Goal: Information Seeking & Learning: Learn about a topic

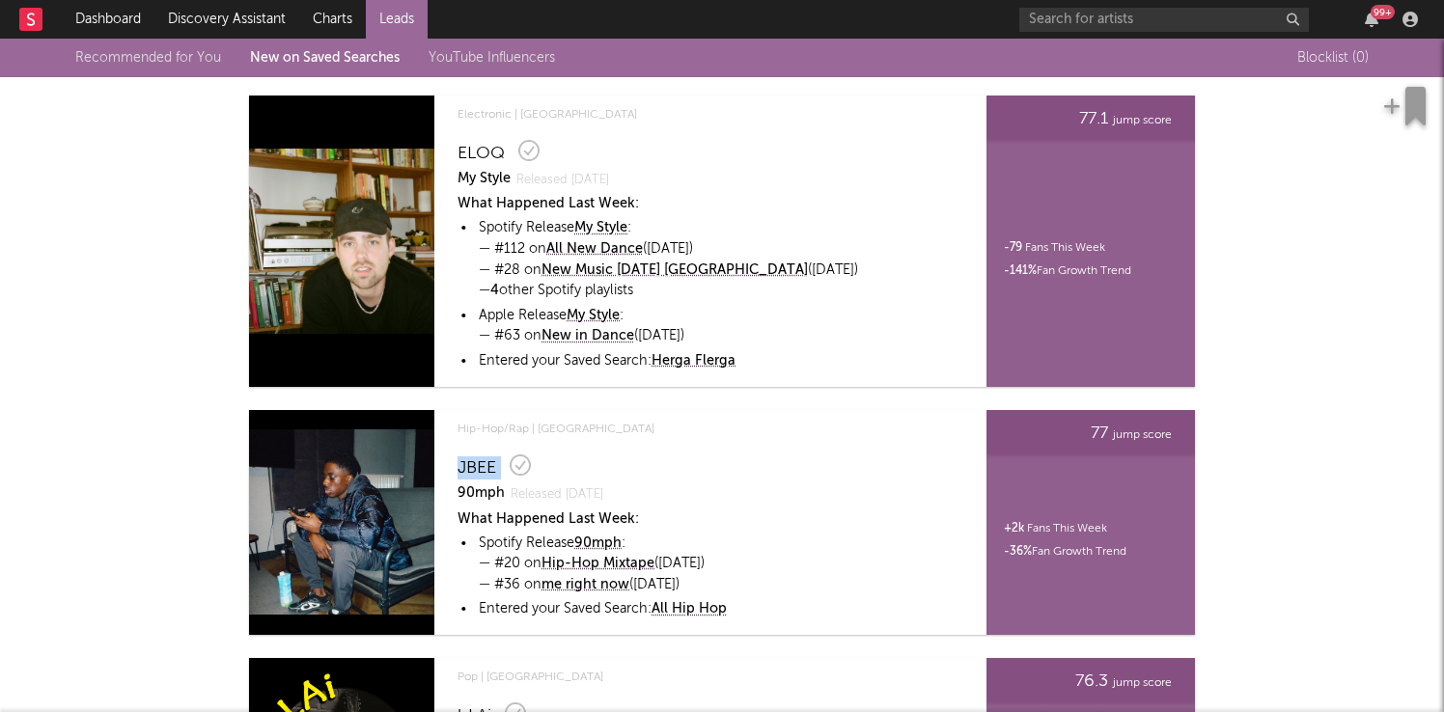
scroll to position [3219, 0]
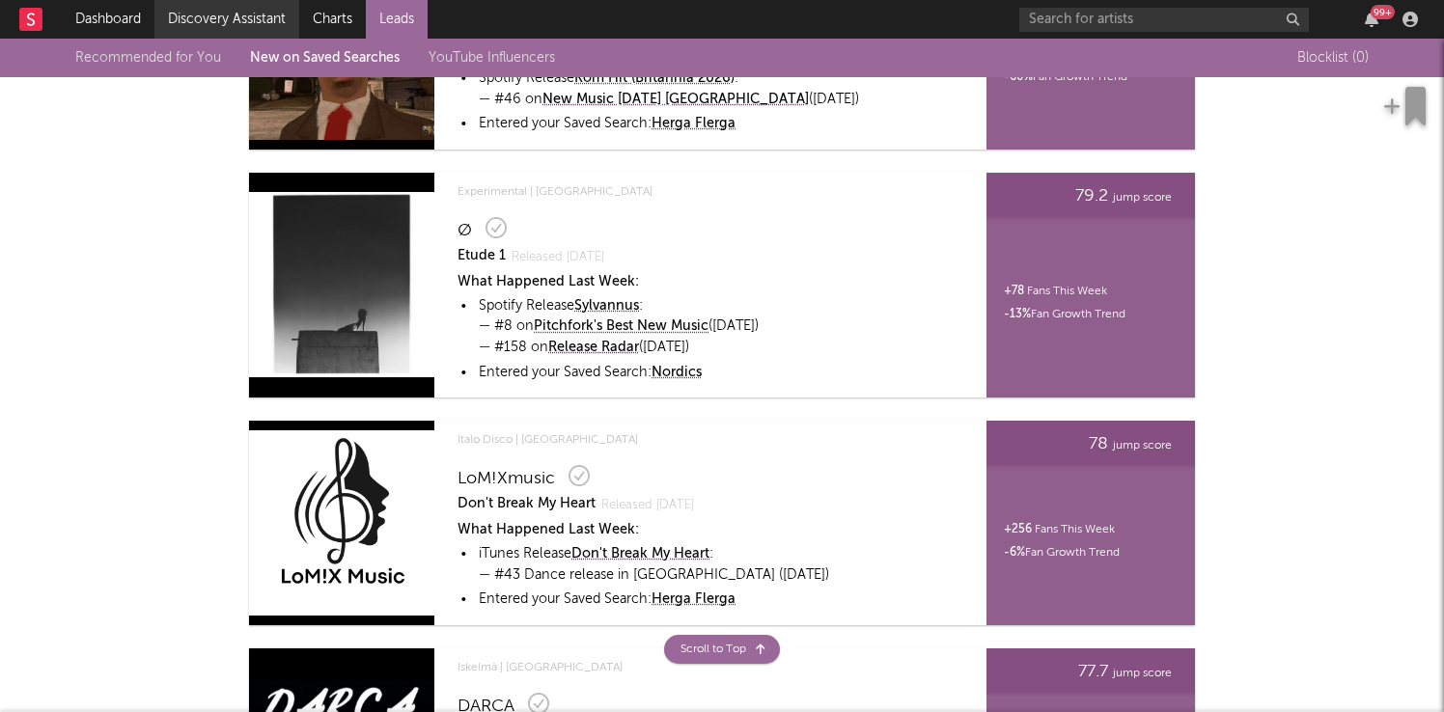
click at [261, 14] on link "Discovery Assistant" at bounding box center [226, 19] width 145 height 39
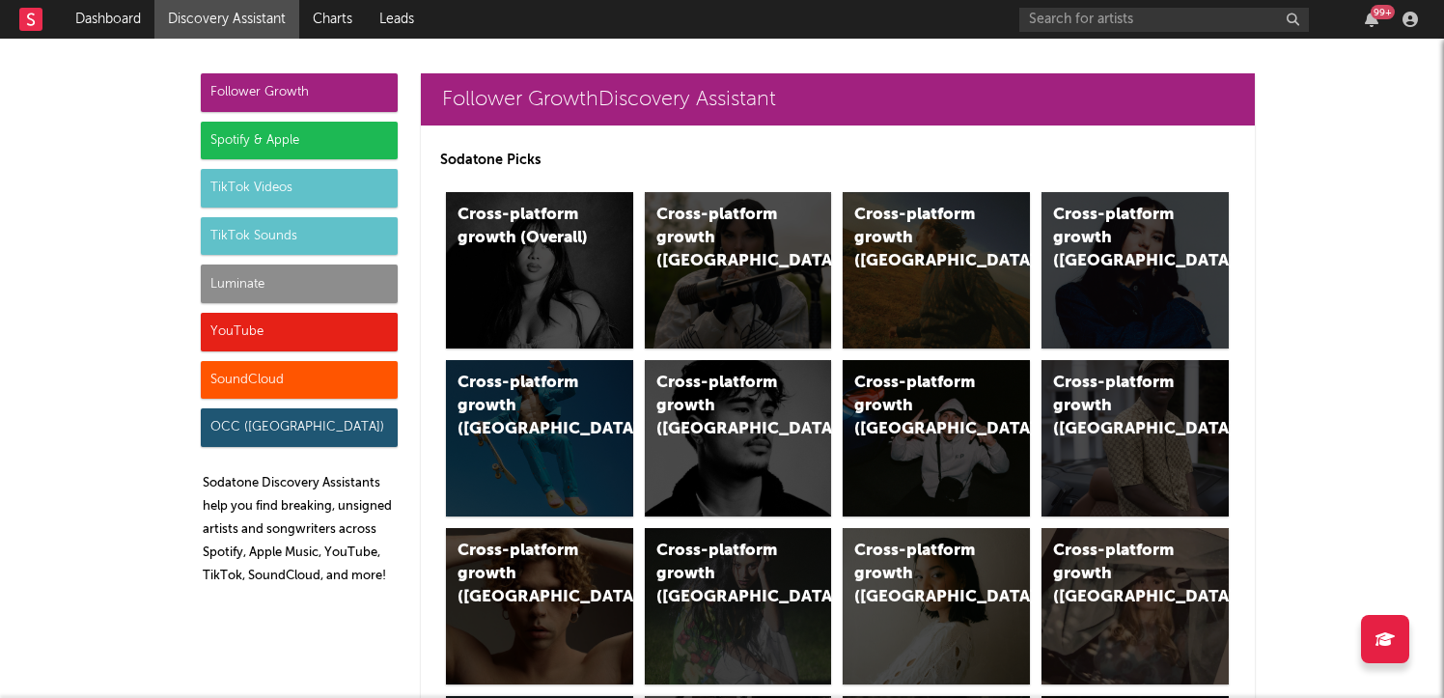
click at [365, 272] on div "Luminate" at bounding box center [299, 283] width 197 height 39
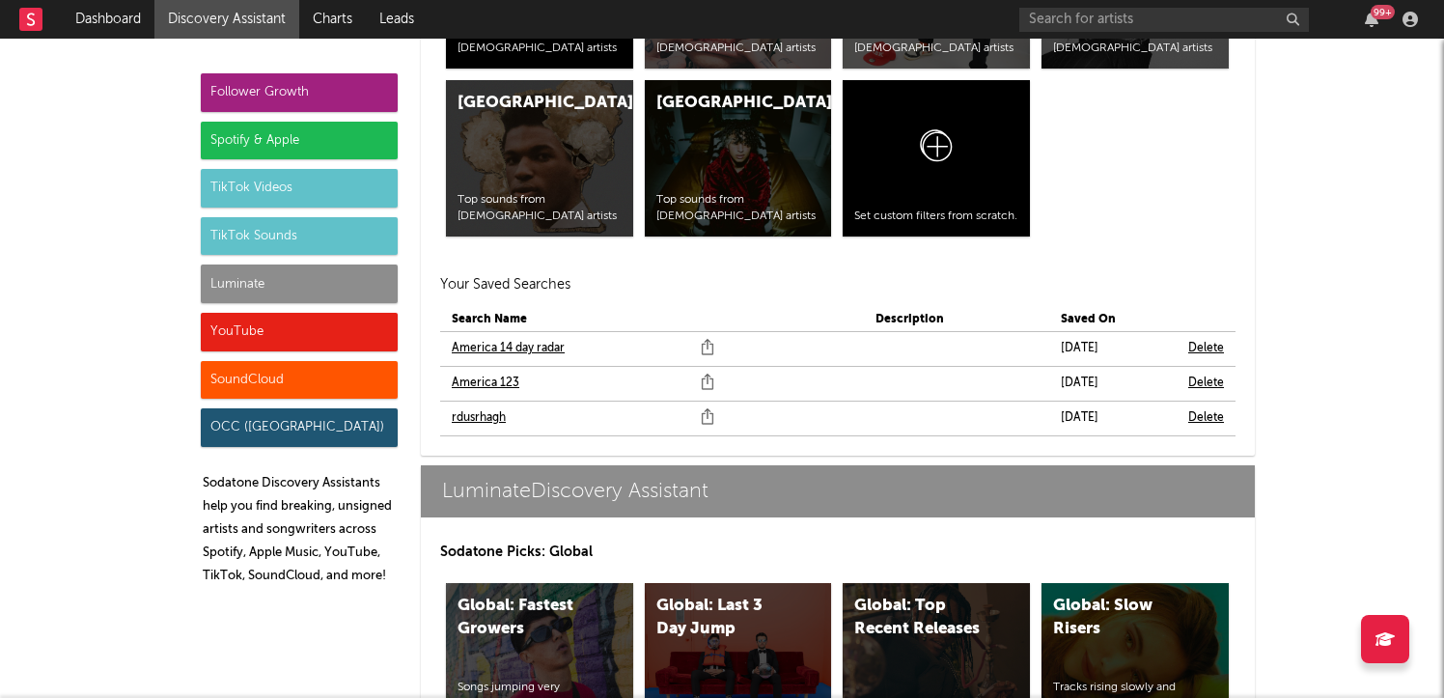
scroll to position [9010, 0]
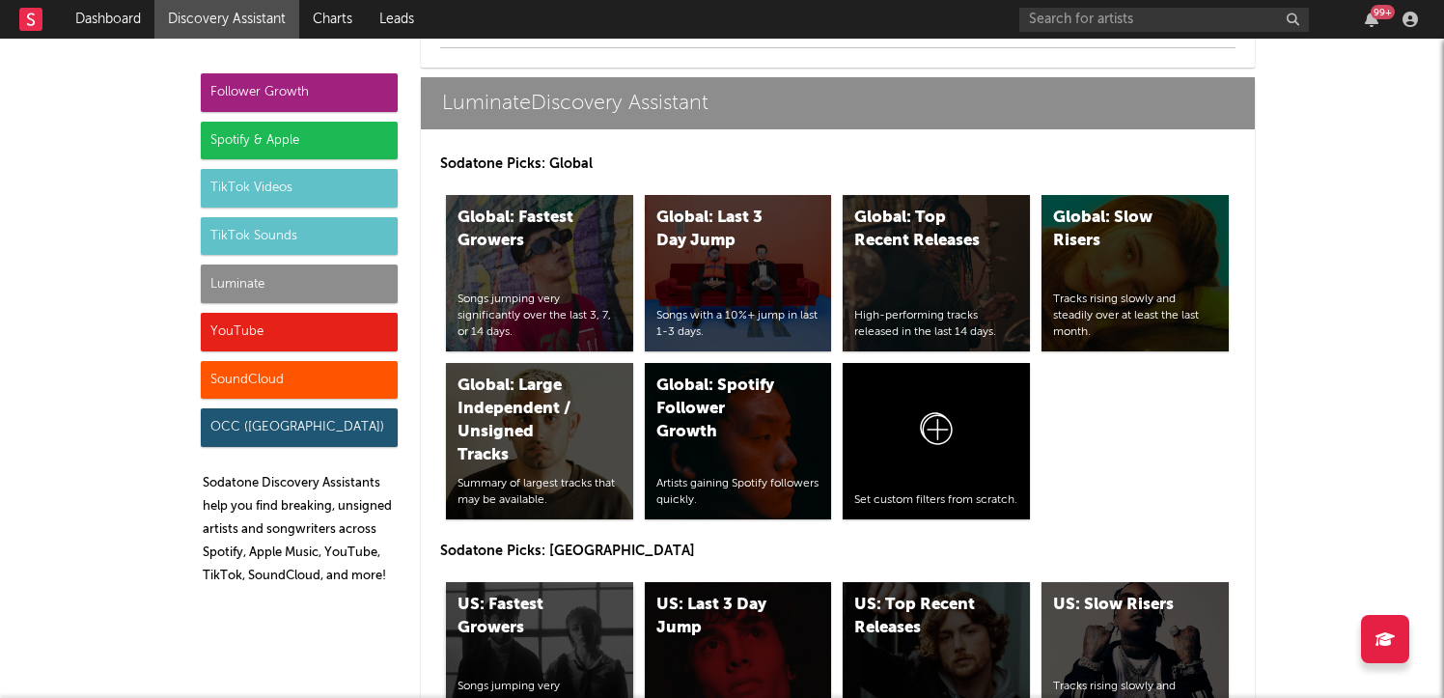
click at [508, 602] on div "US: Fastest Growers" at bounding box center [522, 616] width 131 height 46
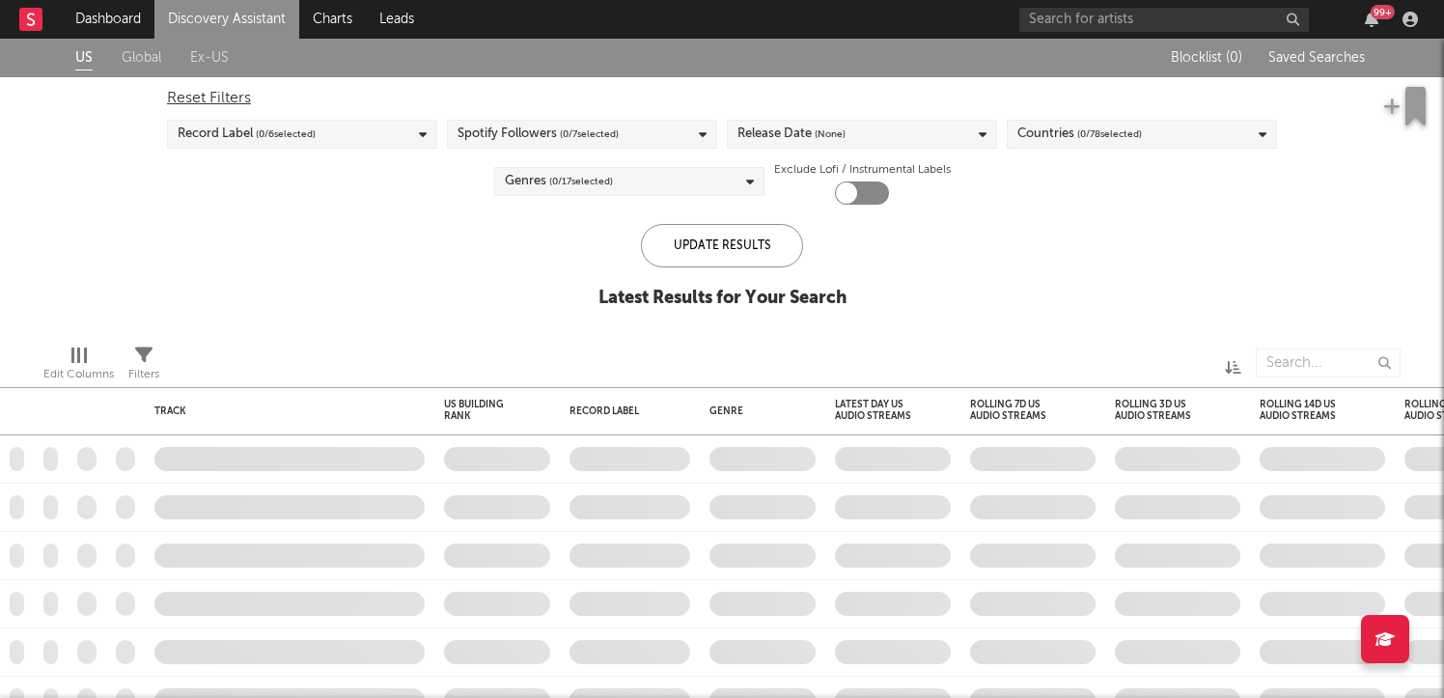
checkbox input "true"
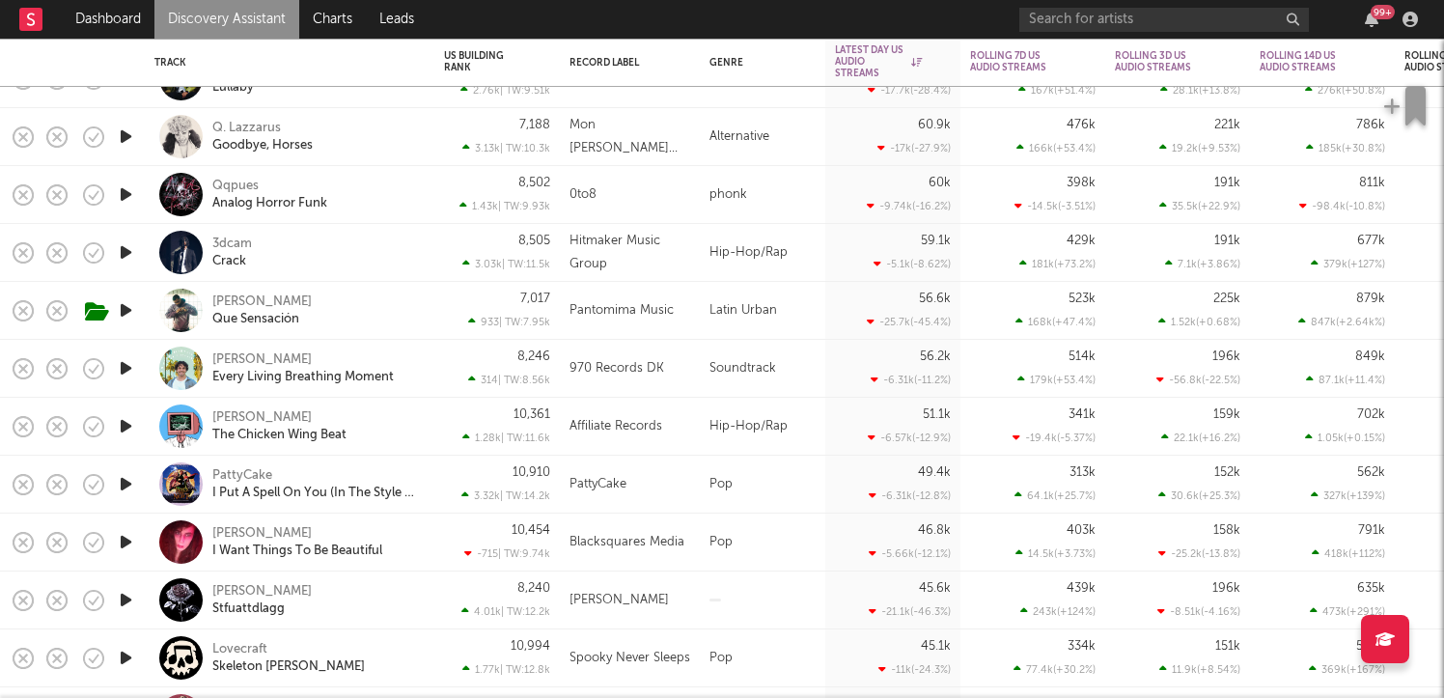
click at [125, 596] on icon "button" at bounding box center [126, 600] width 20 height 24
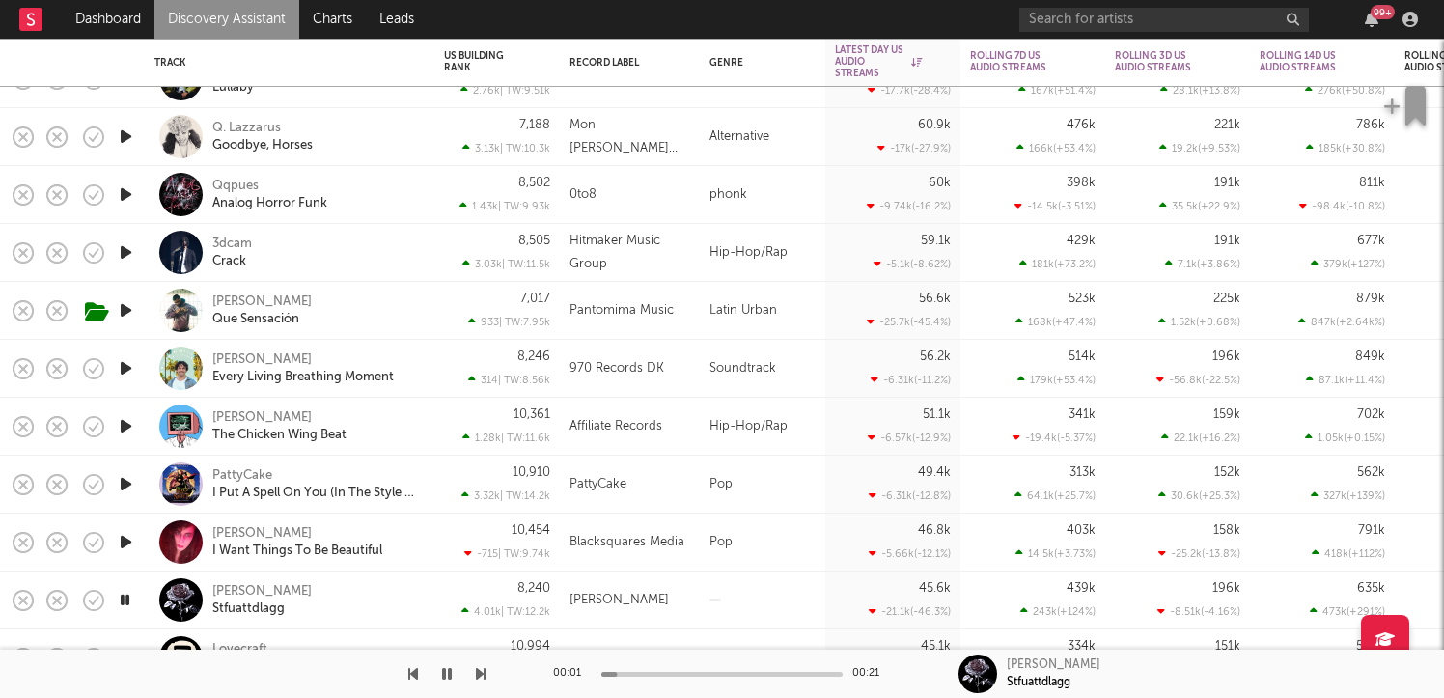
click at [652, 669] on div "00:01 00:21" at bounding box center [722, 673] width 338 height 48
click at [652, 670] on div "00:01 00:21" at bounding box center [722, 673] width 338 height 48
click at [651, 672] on div at bounding box center [721, 674] width 241 height 5
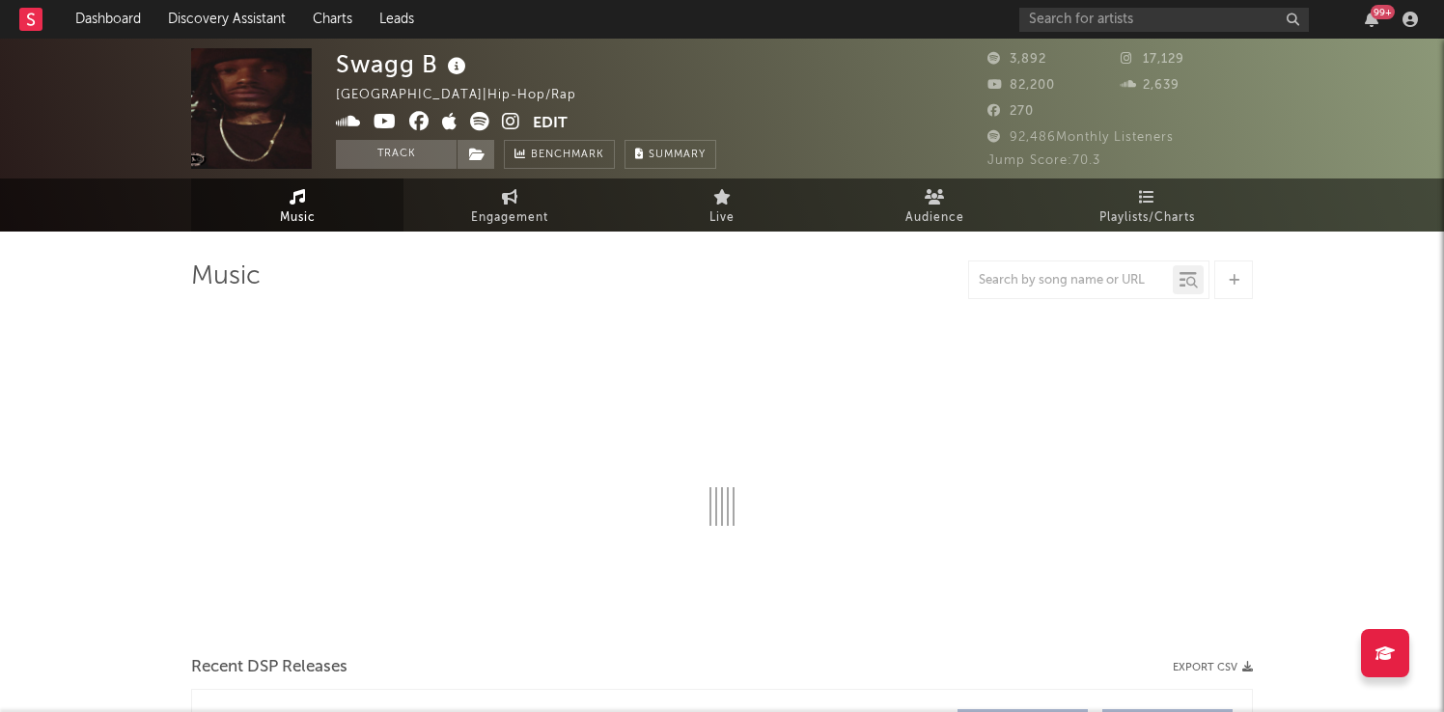
select select "6m"
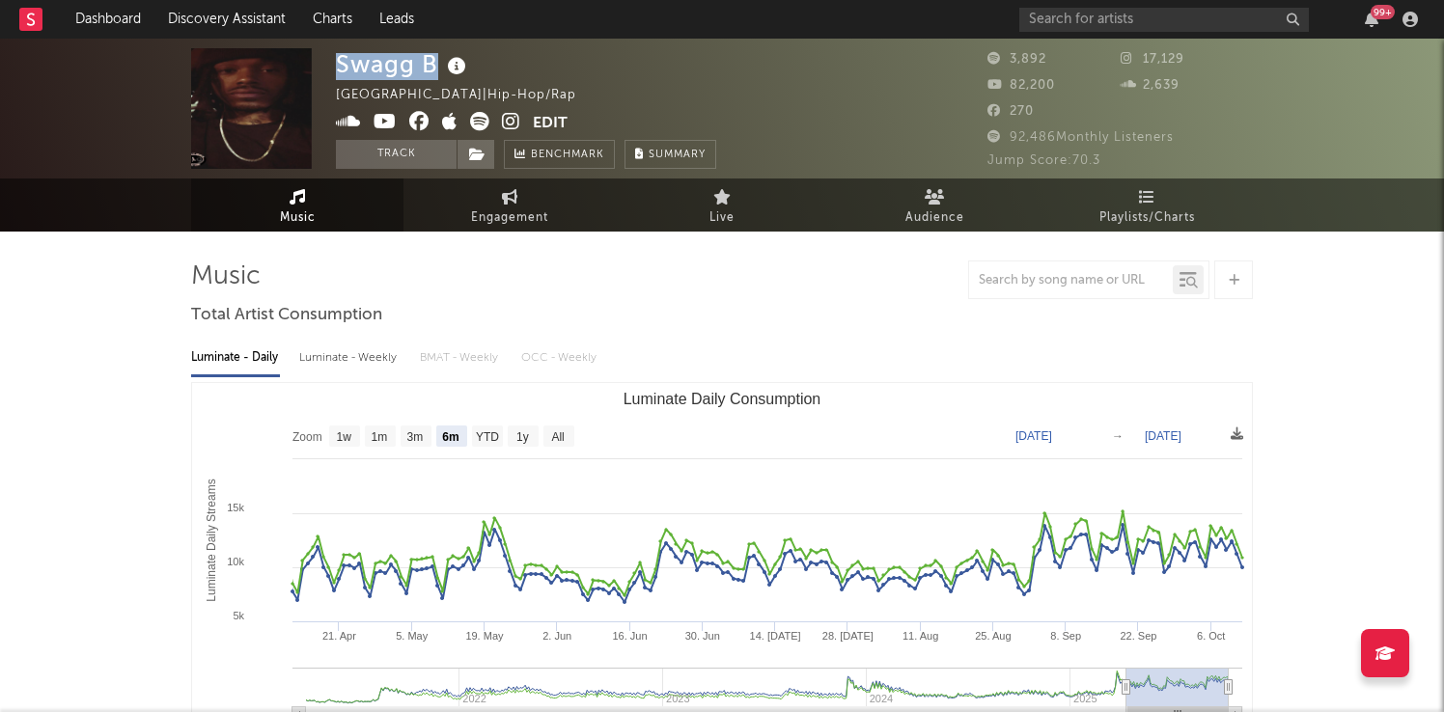
drag, startPoint x: 436, startPoint y: 65, endPoint x: 338, endPoint y: 64, distance: 98.4
click at [338, 64] on div "Swagg B" at bounding box center [403, 64] width 135 height 32
copy div "Swagg B"
